Goal: Transaction & Acquisition: Purchase product/service

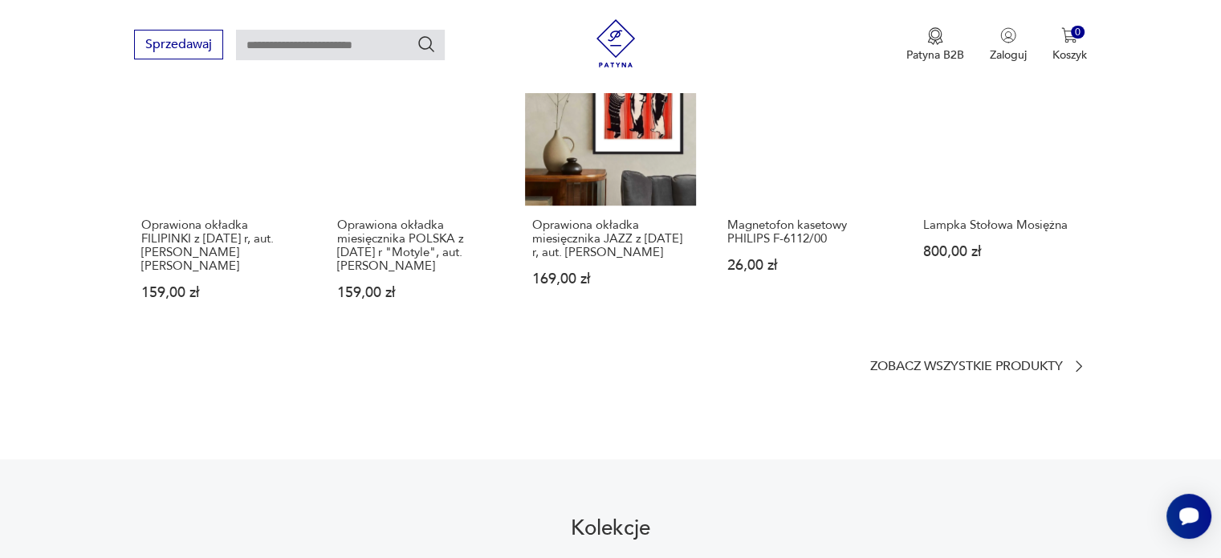
scroll to position [1044, 0]
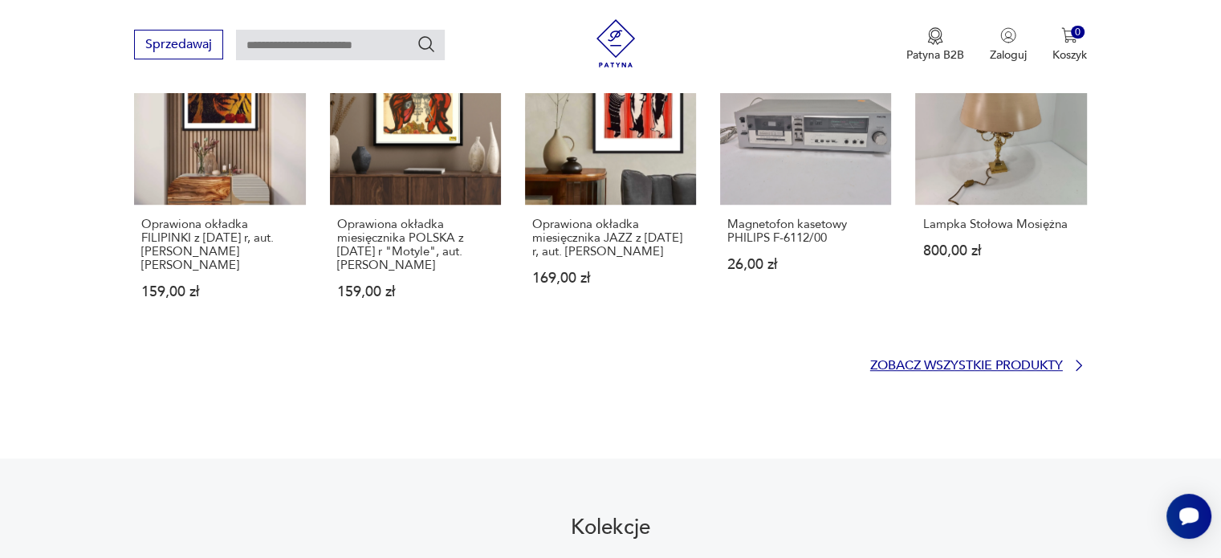
click at [988, 360] on p "Zobacz wszystkie produkty" at bounding box center [966, 365] width 193 height 10
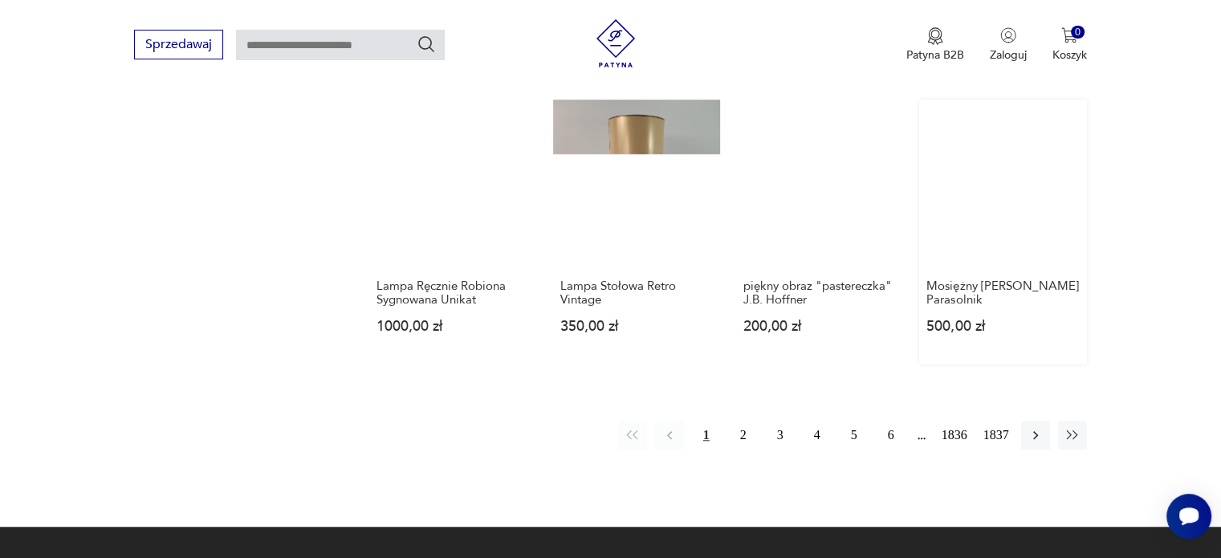
scroll to position [1436, 0]
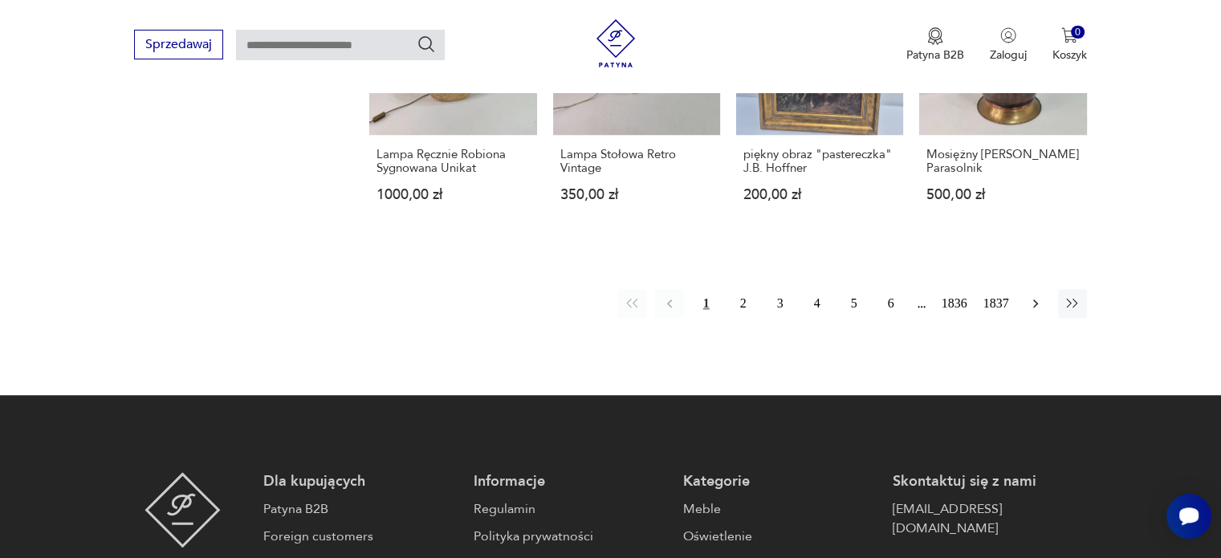
click at [1037, 307] on icon "button" at bounding box center [1036, 303] width 16 height 16
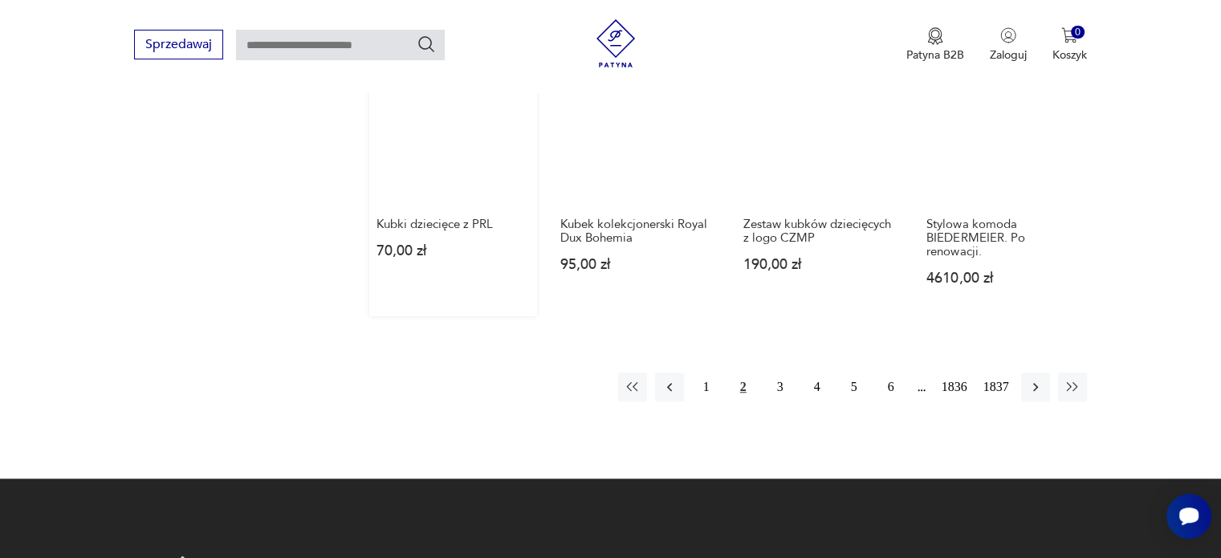
scroll to position [1411, 0]
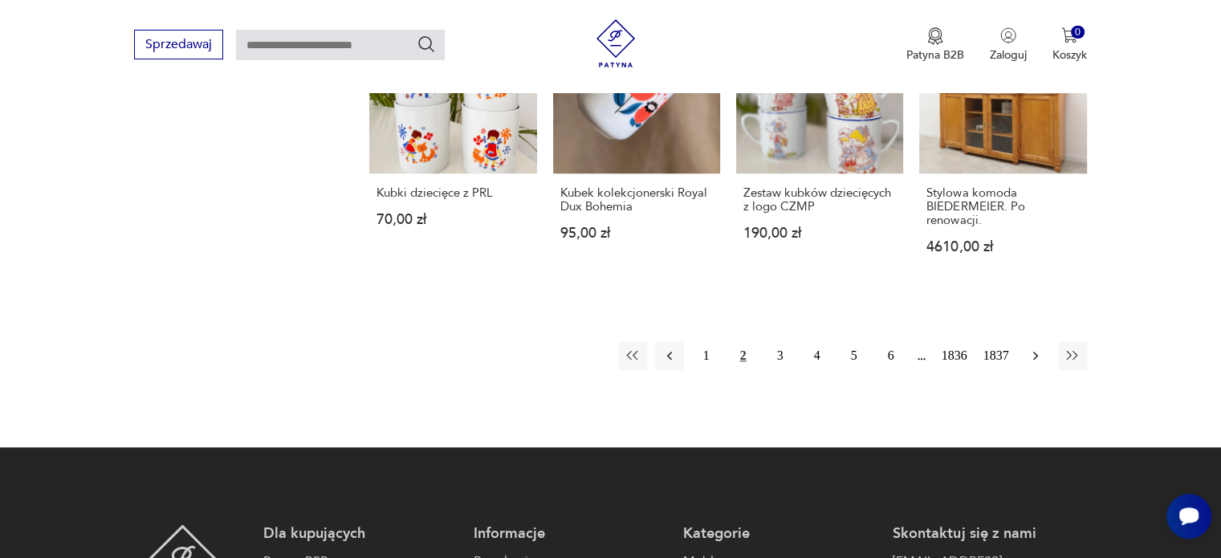
click at [1035, 348] on icon "button" at bounding box center [1036, 356] width 16 height 16
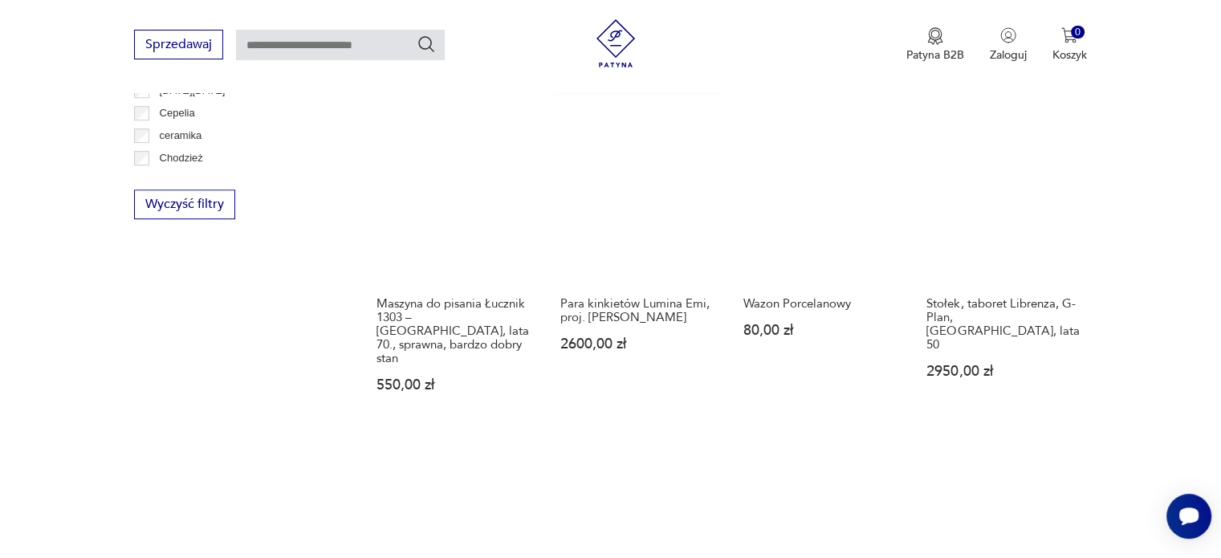
scroll to position [1331, 0]
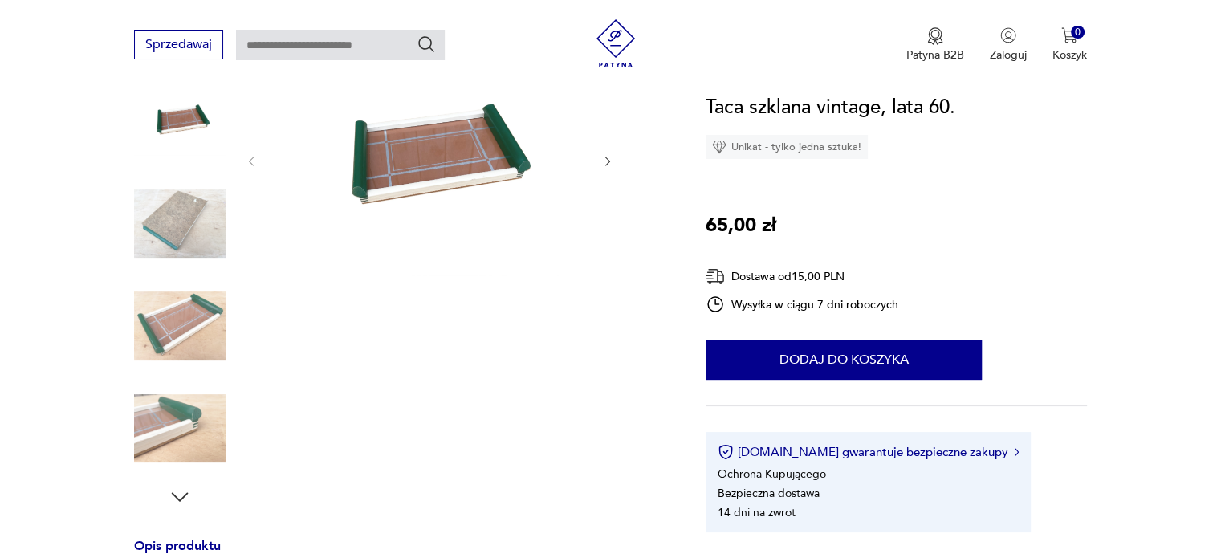
scroll to position [161, 0]
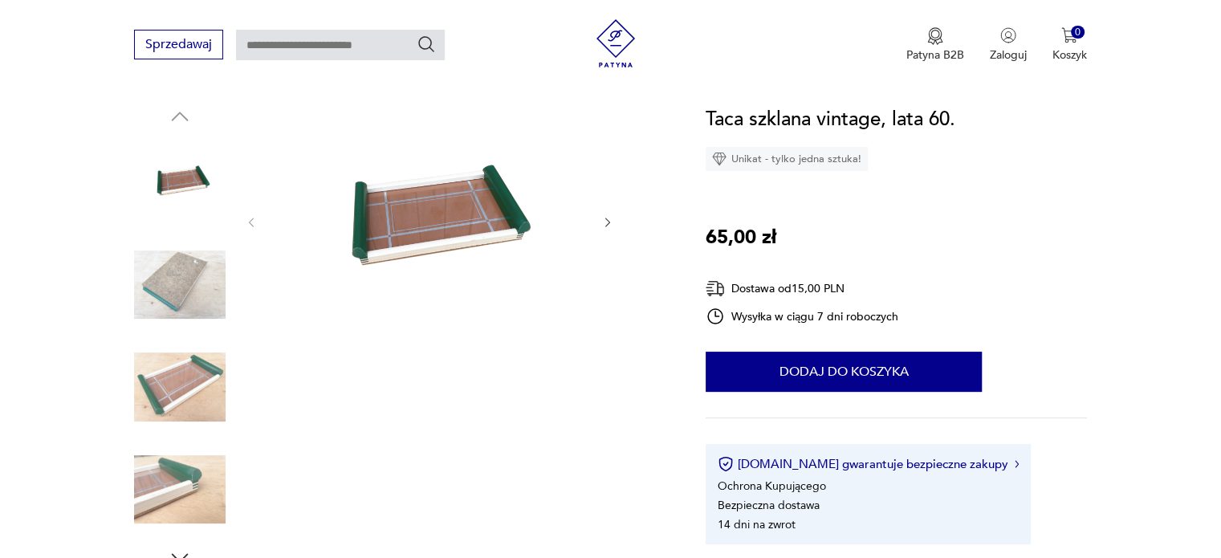
click at [197, 297] on img at bounding box center [180, 285] width 92 height 92
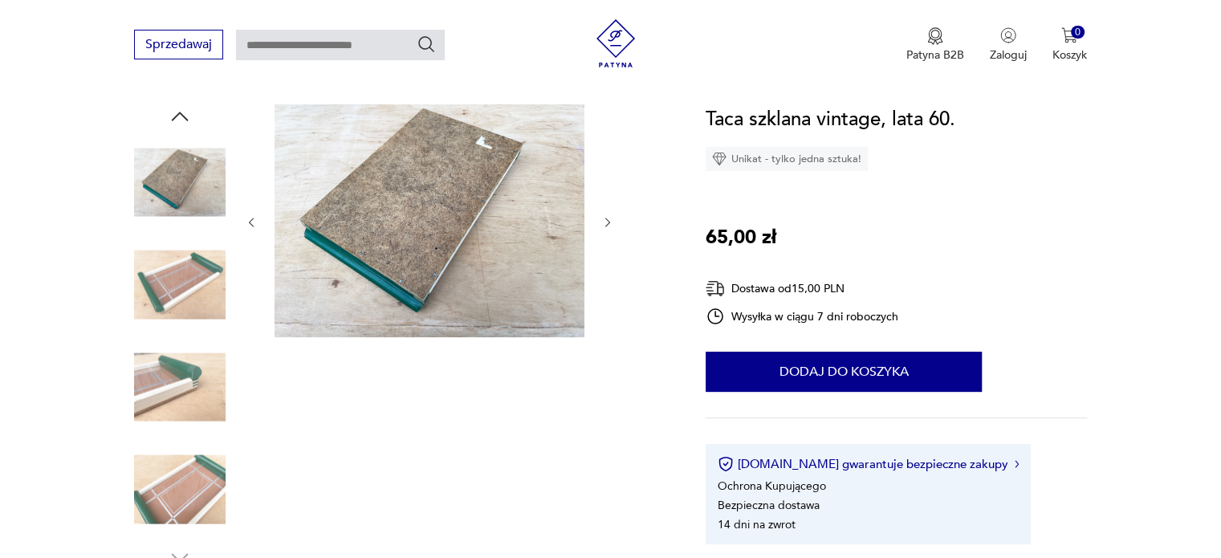
click at [197, 297] on img at bounding box center [180, 285] width 92 height 92
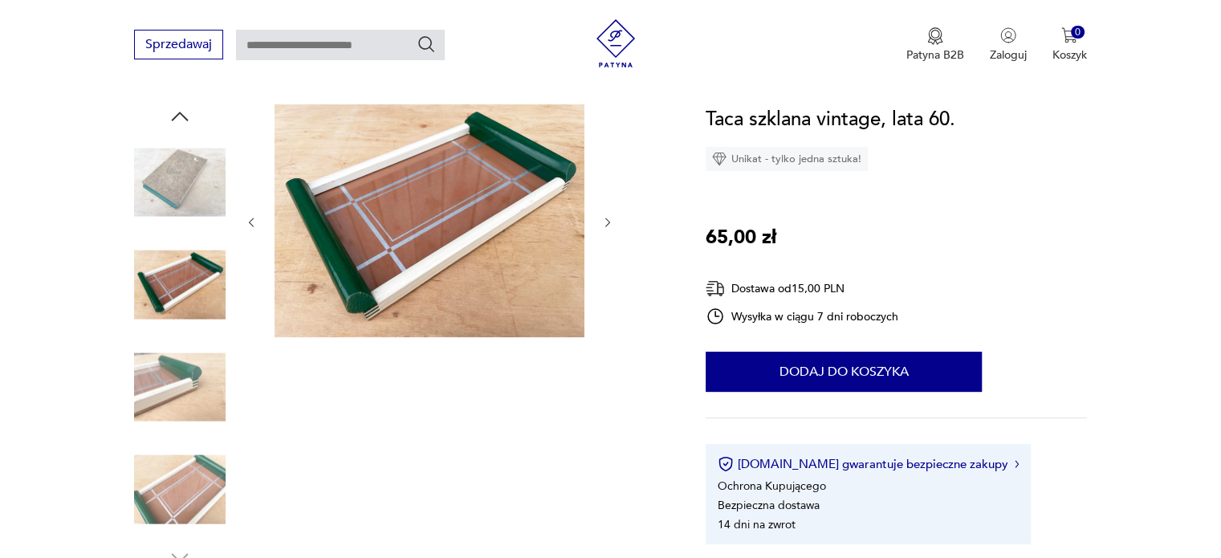
click at [198, 356] on img at bounding box center [180, 387] width 92 height 92
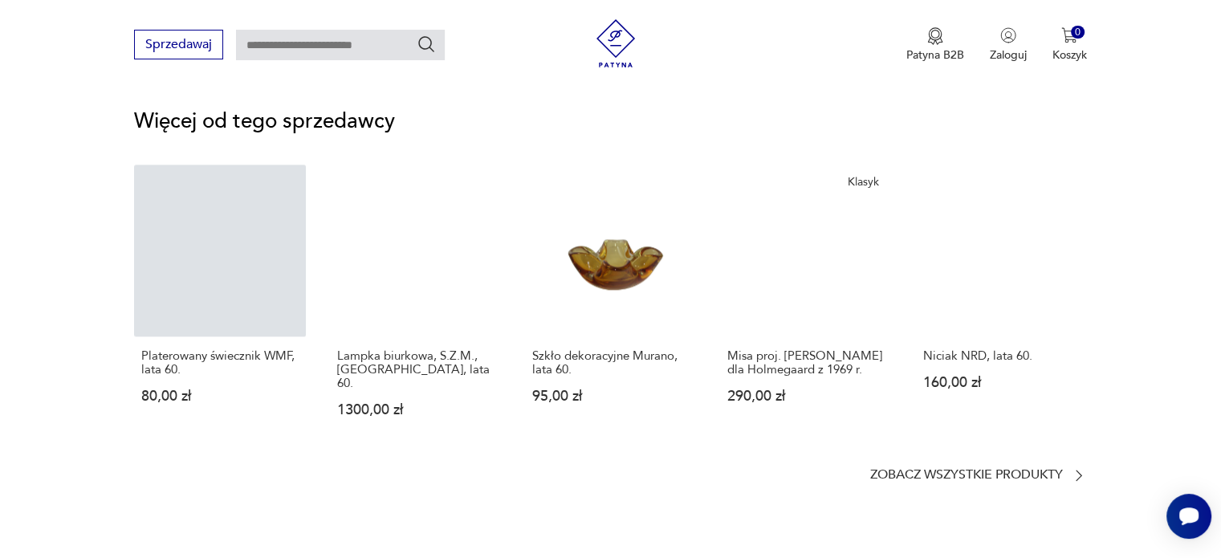
scroll to position [2087, 0]
